Goal: Find specific page/section: Find specific page/section

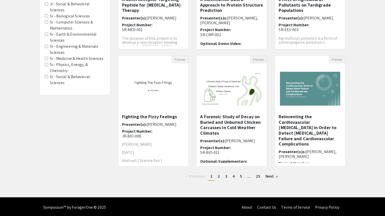
scroll to position [119, 0]
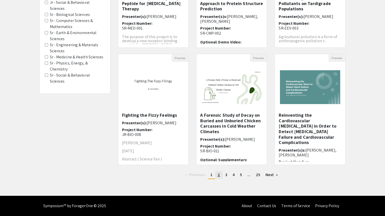
click at [216, 175] on link "page 2" at bounding box center [218, 175] width 7 height 8
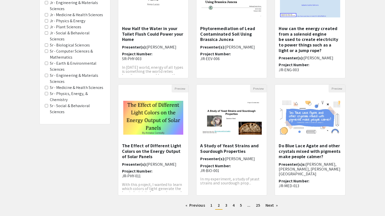
scroll to position [119, 0]
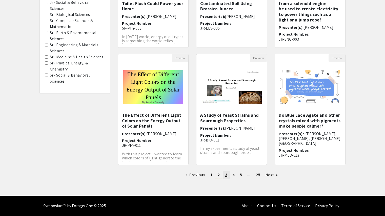
click at [224, 176] on link "page 3" at bounding box center [225, 175] width 7 height 8
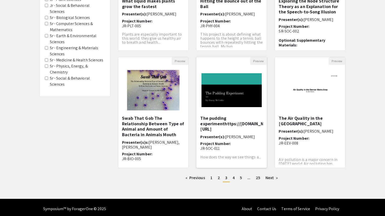
scroll to position [119, 0]
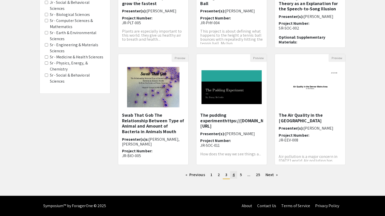
click at [232, 176] on span "4" at bounding box center [233, 174] width 2 height 5
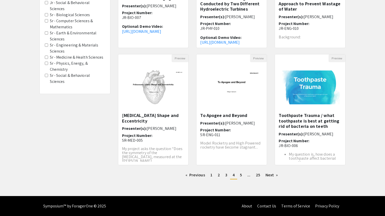
scroll to position [119, 0]
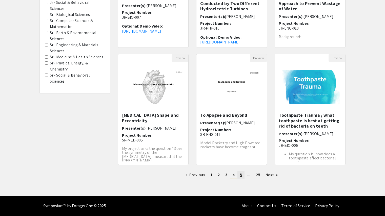
click at [241, 175] on span "5" at bounding box center [241, 174] width 2 height 5
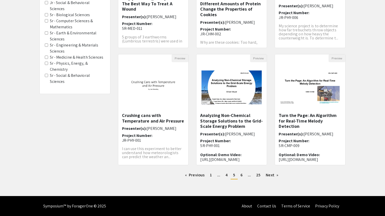
scroll to position [119, 0]
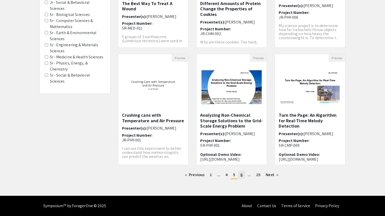
click at [242, 173] on link "page 6" at bounding box center [241, 175] width 7 height 8
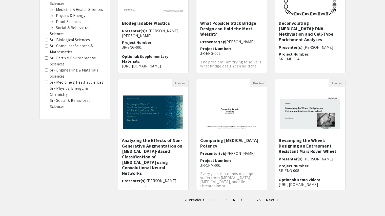
scroll to position [94, 0]
click at [240, 200] on span "7" at bounding box center [241, 199] width 2 height 5
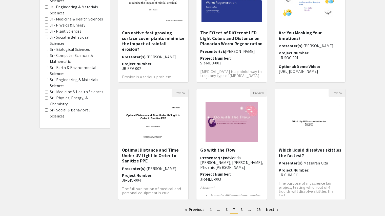
scroll to position [84, 0]
click at [243, 210] on link "page 8" at bounding box center [241, 210] width 7 height 8
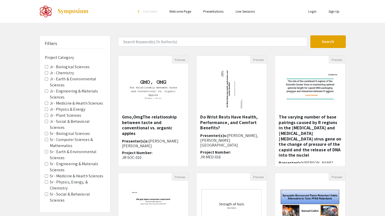
click at [46, 132] on Sciences "Sr - Biological Sciences" at bounding box center [46, 133] width 3 height 3
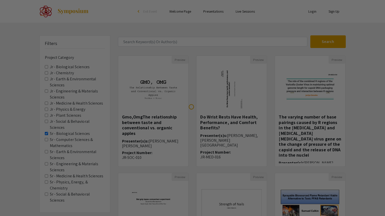
click at [46, 138] on Mathematics "Sr - Computer Sciences & Mathematics" at bounding box center [46, 139] width 3 height 3
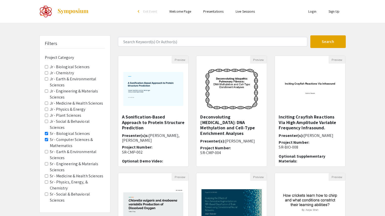
click at [45, 150] on Sciences "Sr - Earth & Environmental Sciences" at bounding box center [46, 151] width 3 height 3
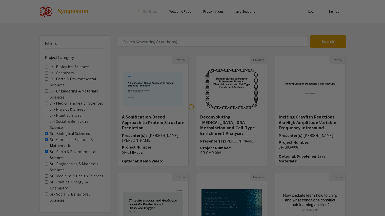
click at [45, 156] on div at bounding box center [192, 108] width 385 height 216
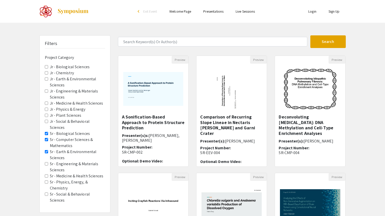
click at [45, 162] on Sciences "Sr - Engineering & Materials Sciences" at bounding box center [46, 163] width 3 height 3
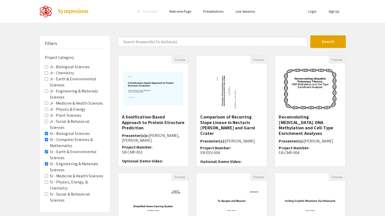
click at [45, 174] on Sciences "Sr - Medicine & Health Sciences" at bounding box center [46, 175] width 3 height 3
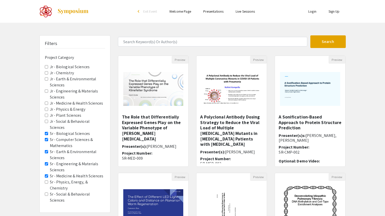
click at [45, 181] on Chemistry "Sr - Physics, Energy, & Chemistry" at bounding box center [46, 182] width 3 height 3
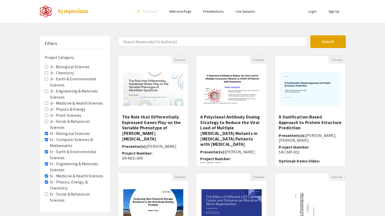
click at [45, 193] on Sciences "Sr - Social & Behavioral Sciences" at bounding box center [46, 194] width 3 height 3
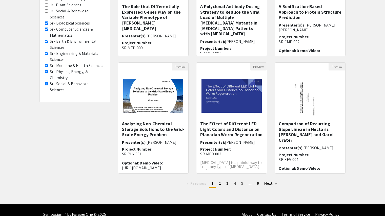
scroll to position [111, 0]
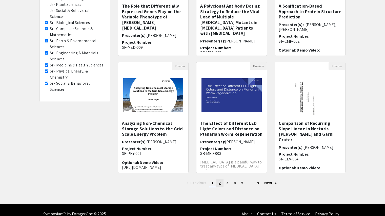
click at [219, 183] on span "2" at bounding box center [219, 182] width 2 height 5
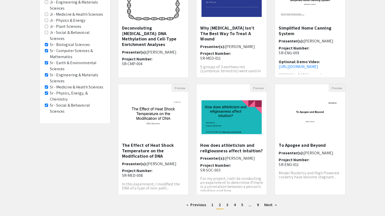
scroll to position [89, 0]
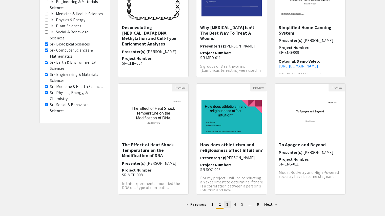
click at [226, 204] on span "3" at bounding box center [227, 204] width 2 height 5
